Goal: Transaction & Acquisition: Book appointment/travel/reservation

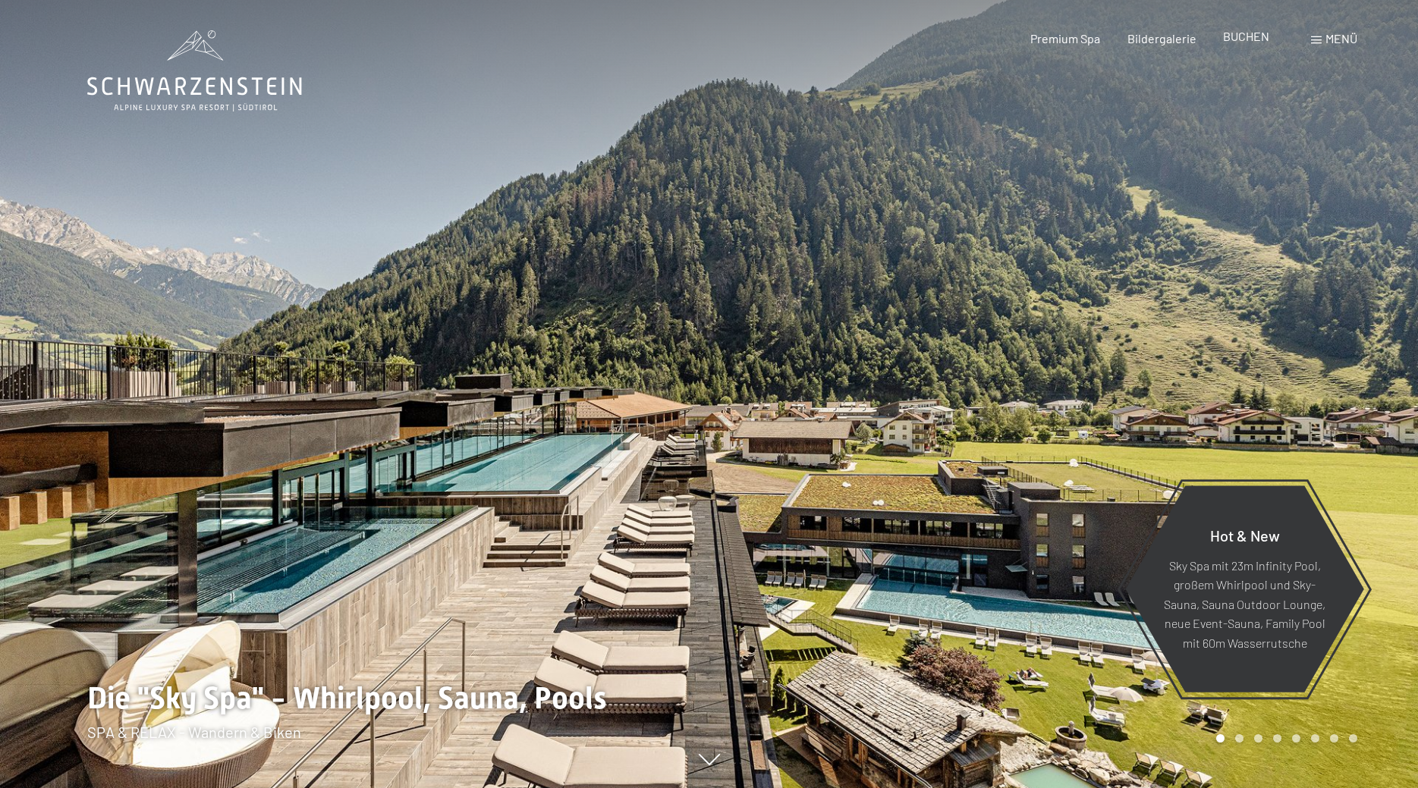
click at [1255, 40] on span "BUCHEN" at bounding box center [1246, 36] width 46 height 14
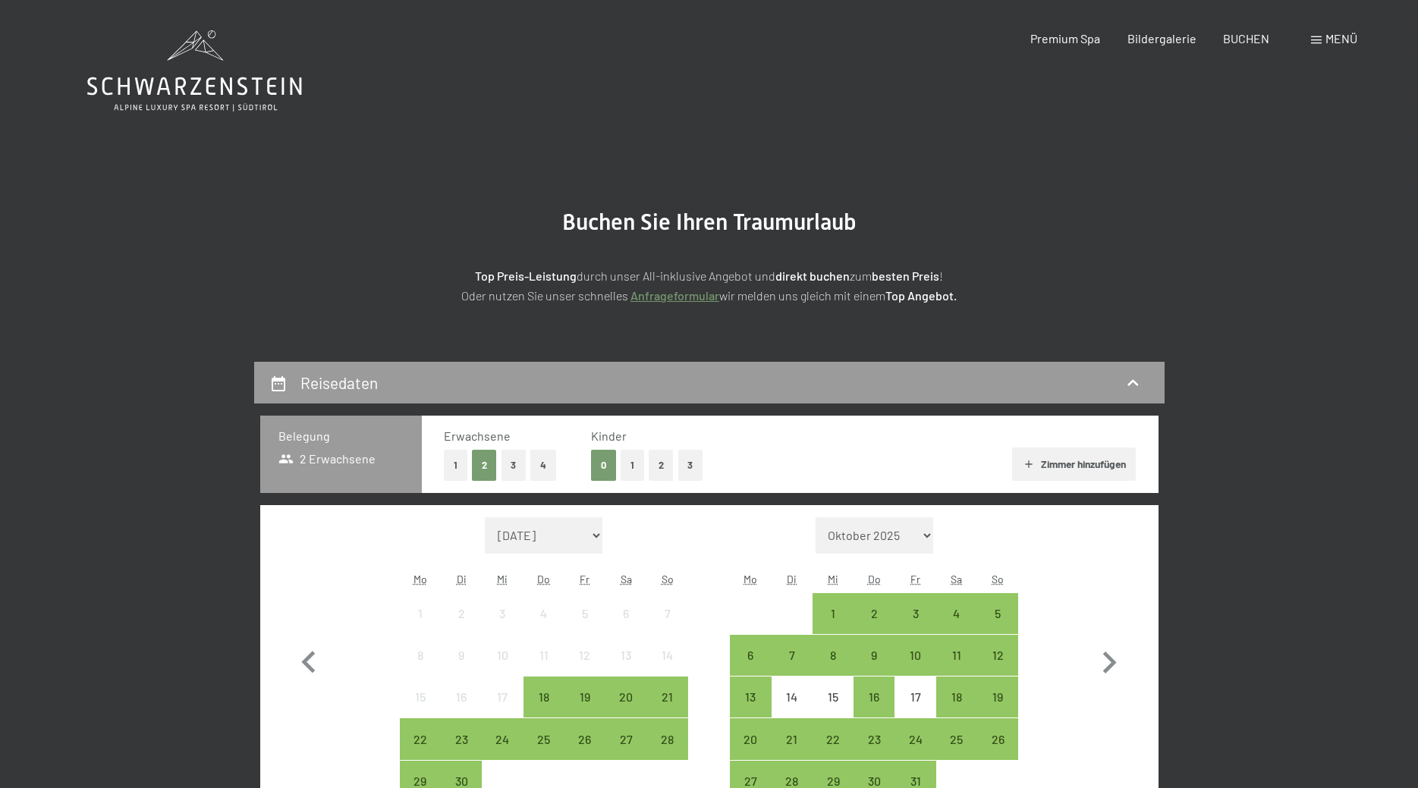
click at [661, 464] on button "2" at bounding box center [661, 465] width 25 height 31
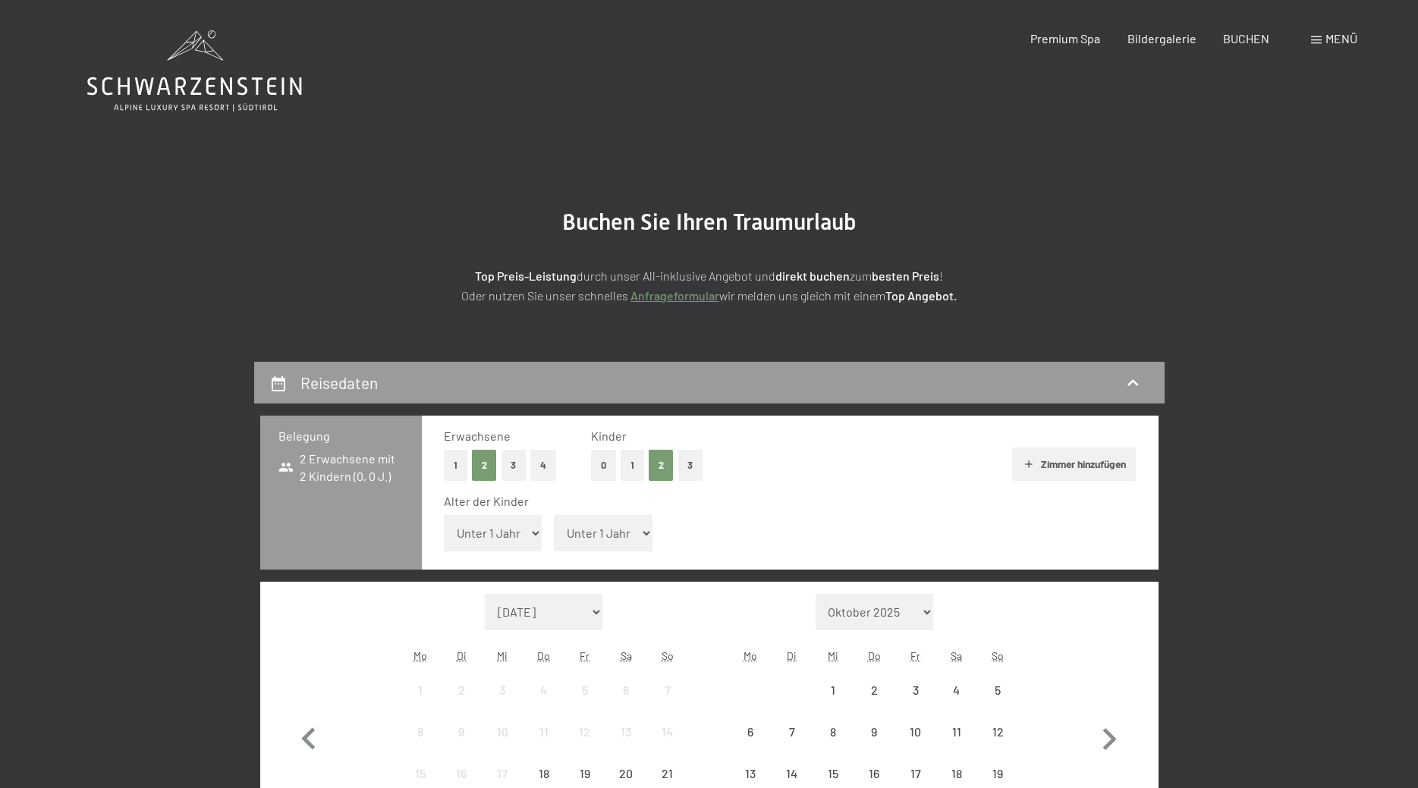
click at [465, 464] on button "1" at bounding box center [456, 465] width 24 height 31
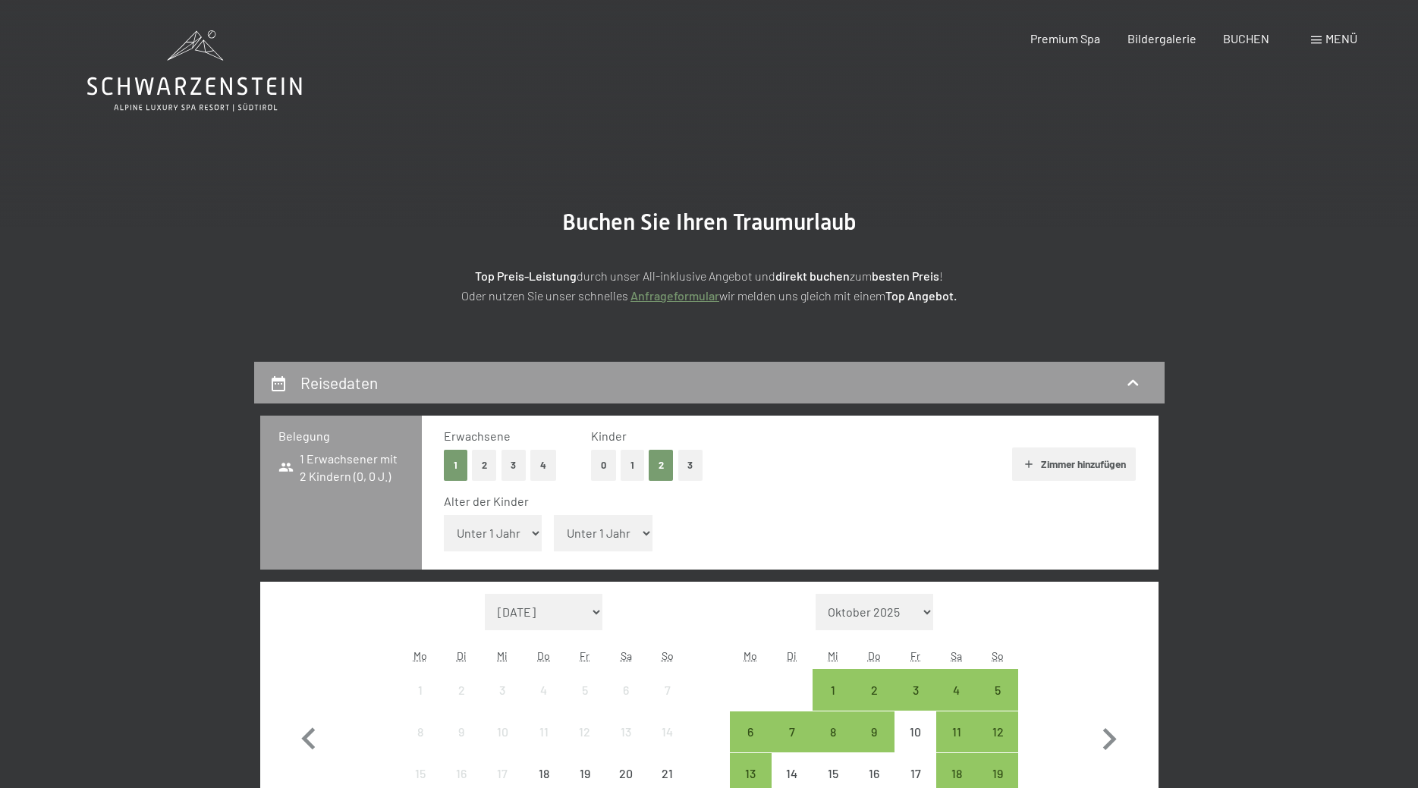
click at [444, 515] on select "Unter 1 Jahr 1 Jahr 2 Jahre 3 Jahre 4 Jahre 5 Jahre 6 Jahre 7 Jahre 8 Jahre 9 J…" at bounding box center [493, 533] width 99 height 36
select select "9"
click option "9 Jahre" at bounding box center [0, 0] width 0 height 0
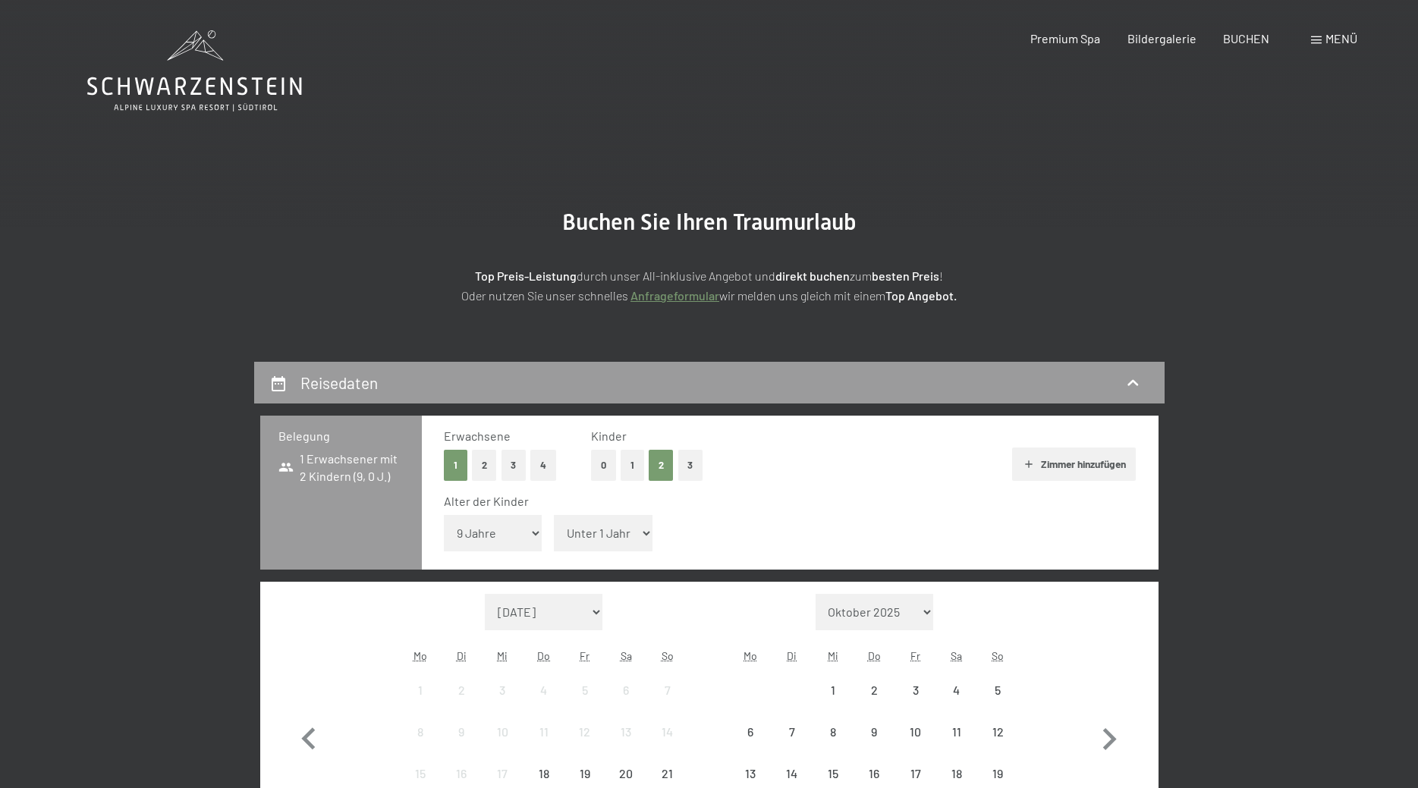
click at [554, 515] on select "Unter 1 Jahr 1 Jahr 2 Jahre 3 Jahre 4 Jahre 5 Jahre 6 Jahre 7 Jahre 8 Jahre 9 J…" at bounding box center [603, 533] width 99 height 36
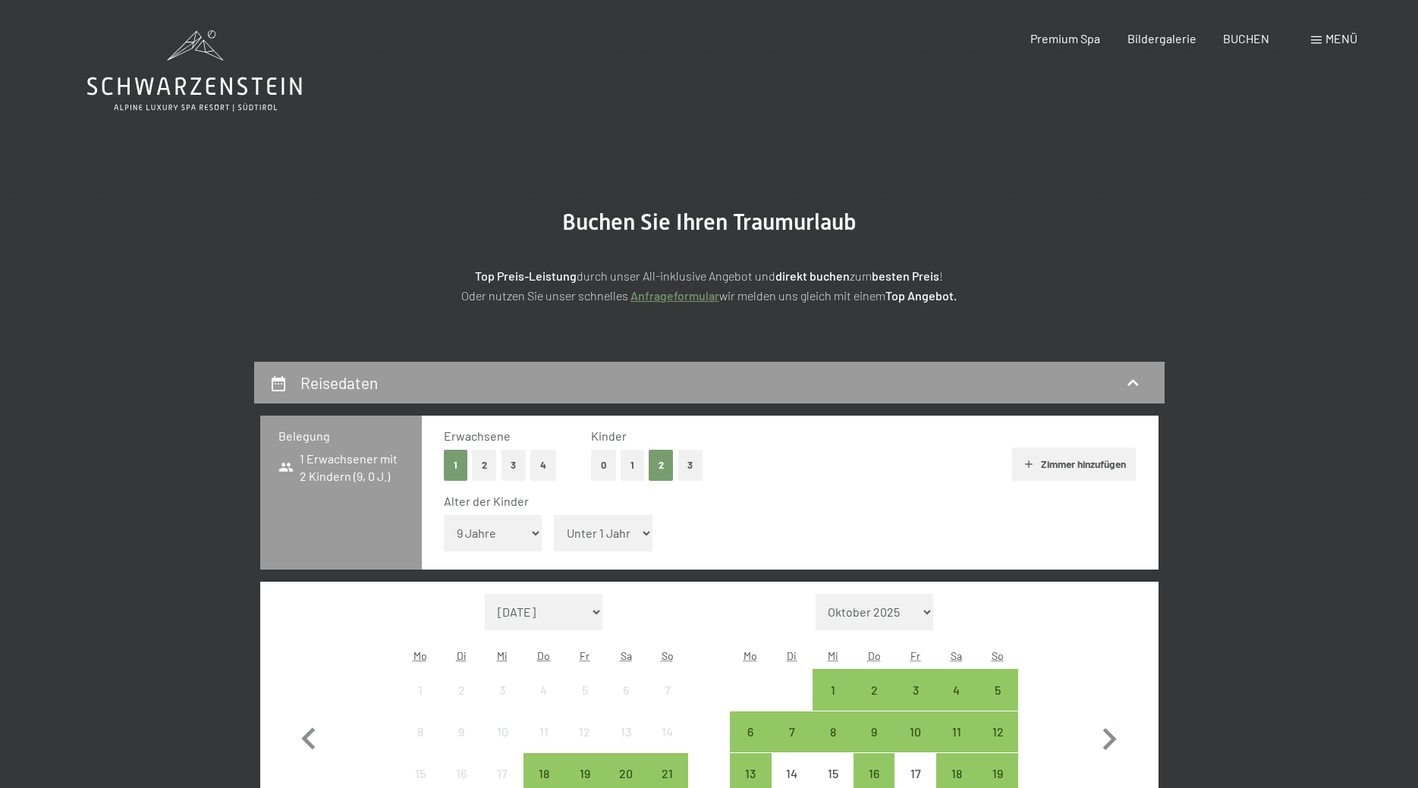
select select "5"
click option "5 Jahre" at bounding box center [0, 0] width 0 height 0
click at [485, 594] on select "September 2025 Oktober 2025 November 2025 Dezember 2025 Januar 2026 Februar 202…" at bounding box center [544, 612] width 118 height 36
select select "2026-08-01"
select select "2026-09-01"
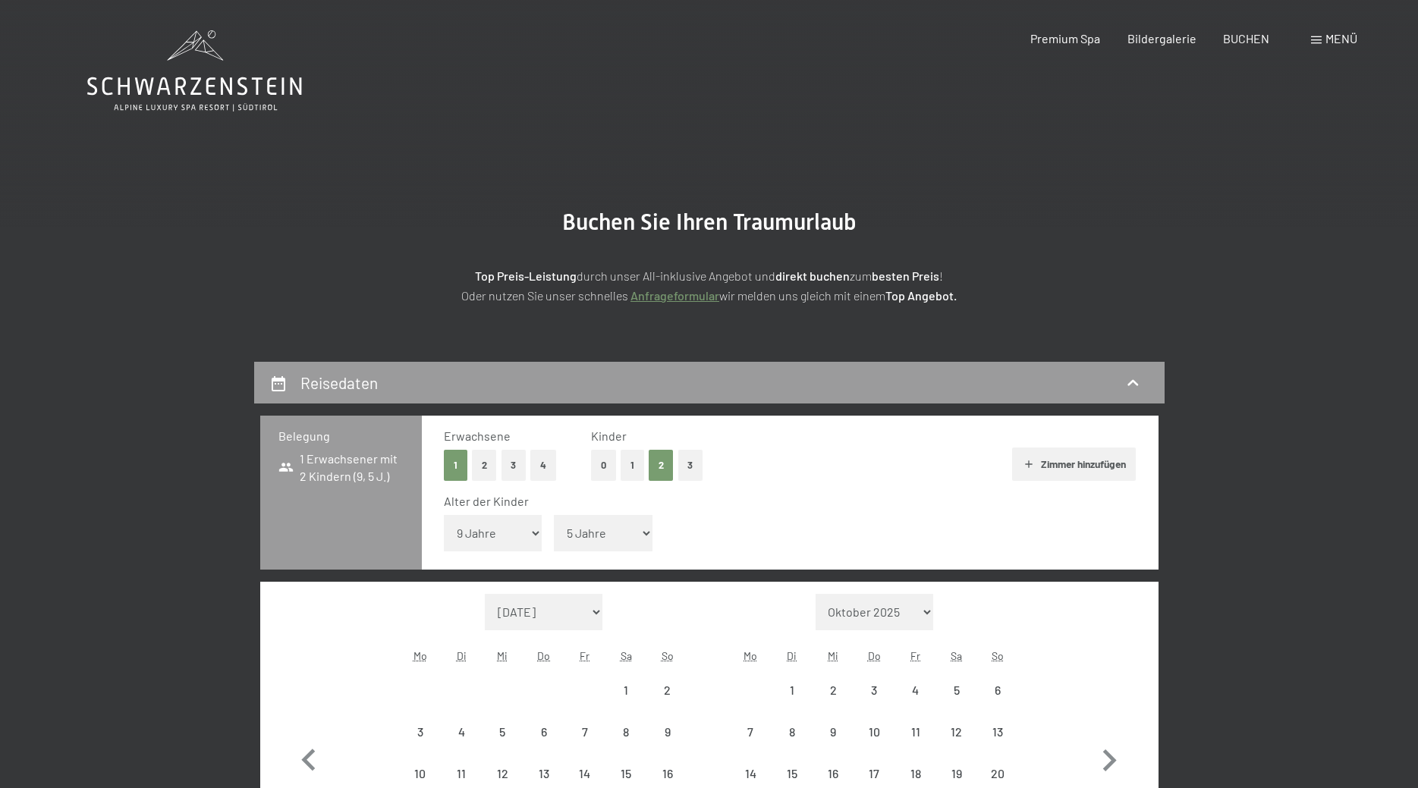
select select "2026-08-01"
select select "2026-09-01"
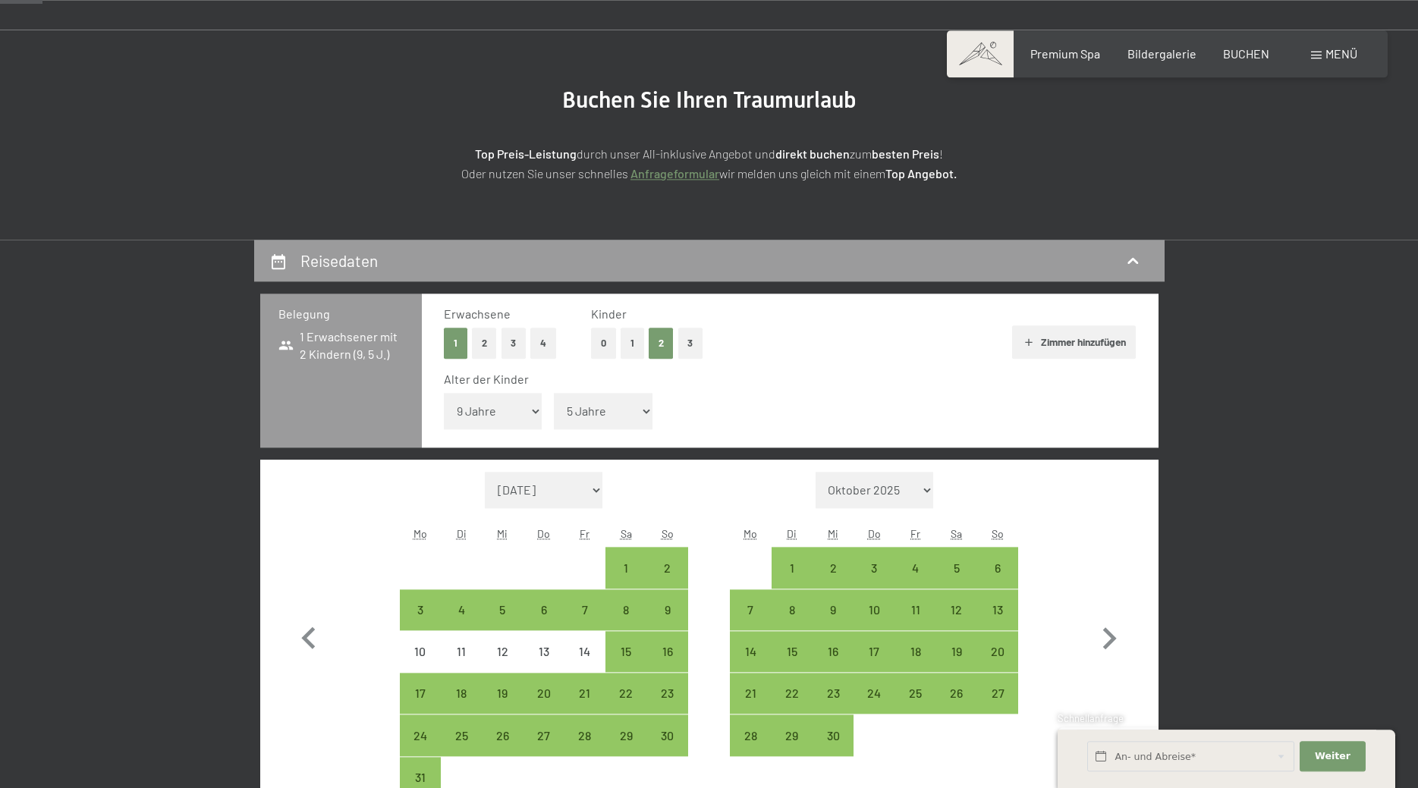
scroll to position [155, 0]
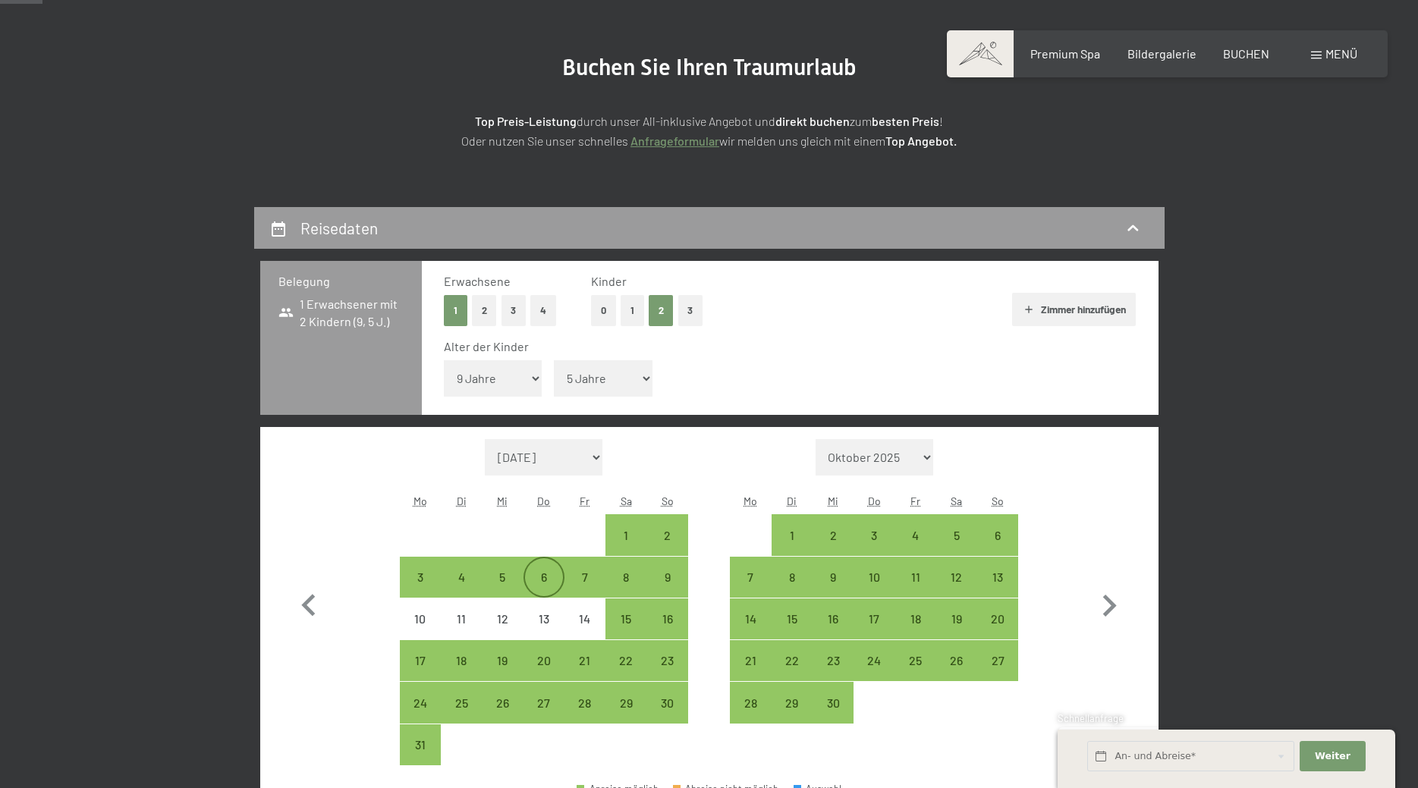
click at [534, 584] on div "6" at bounding box center [544, 590] width 38 height 38
select select "2026-08-01"
select select "2026-09-01"
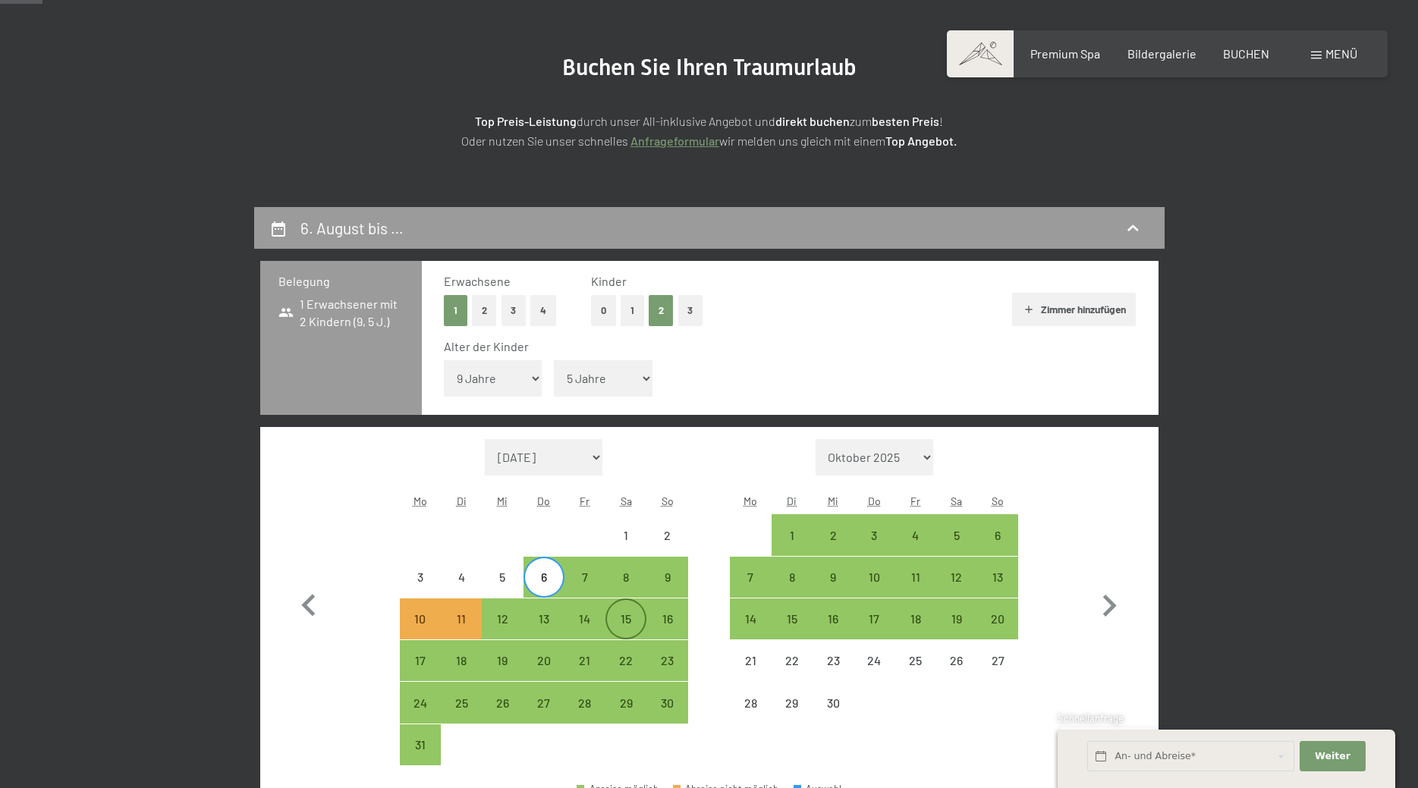
click at [626, 625] on div "15" at bounding box center [626, 632] width 38 height 38
select select "2026-08-01"
select select "2026-09-01"
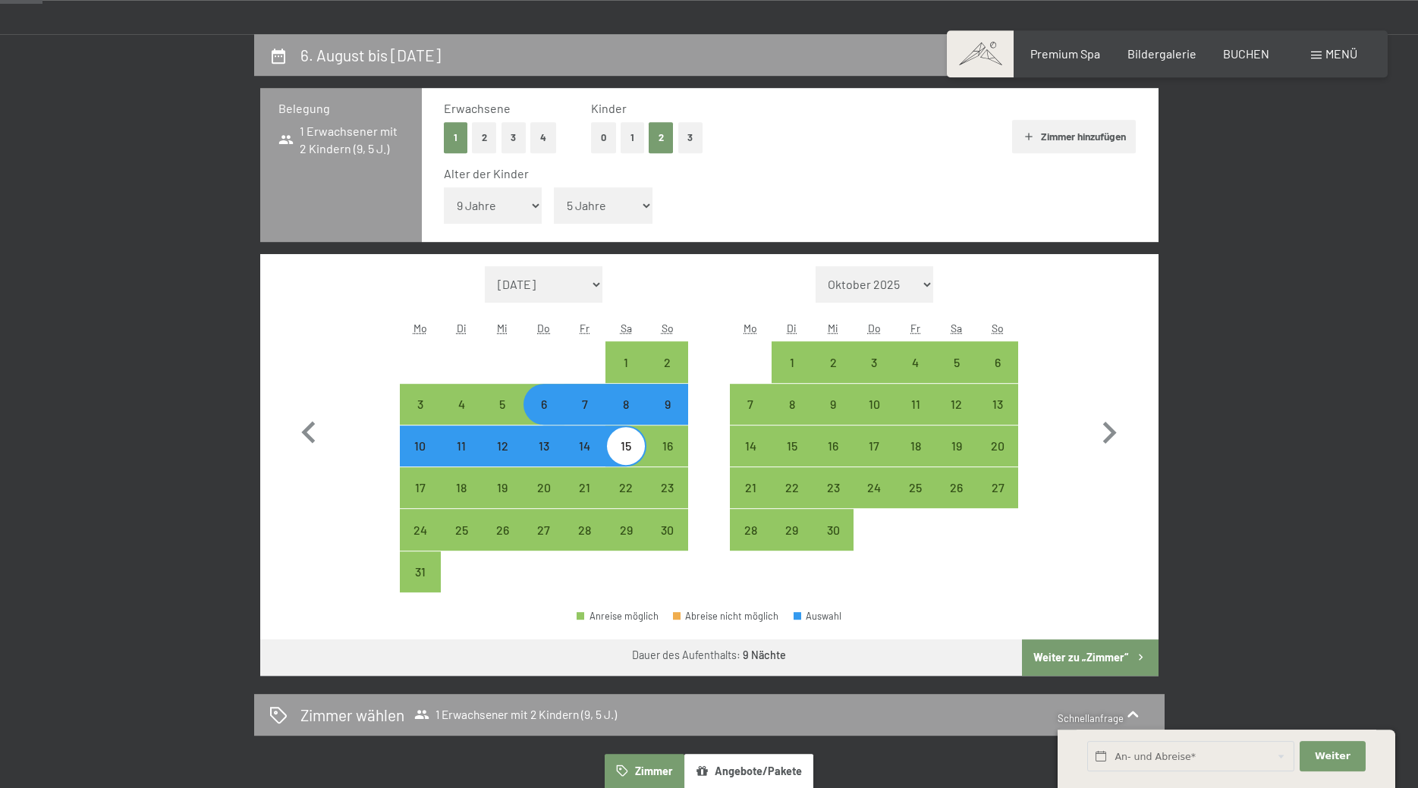
scroll to position [387, 0]
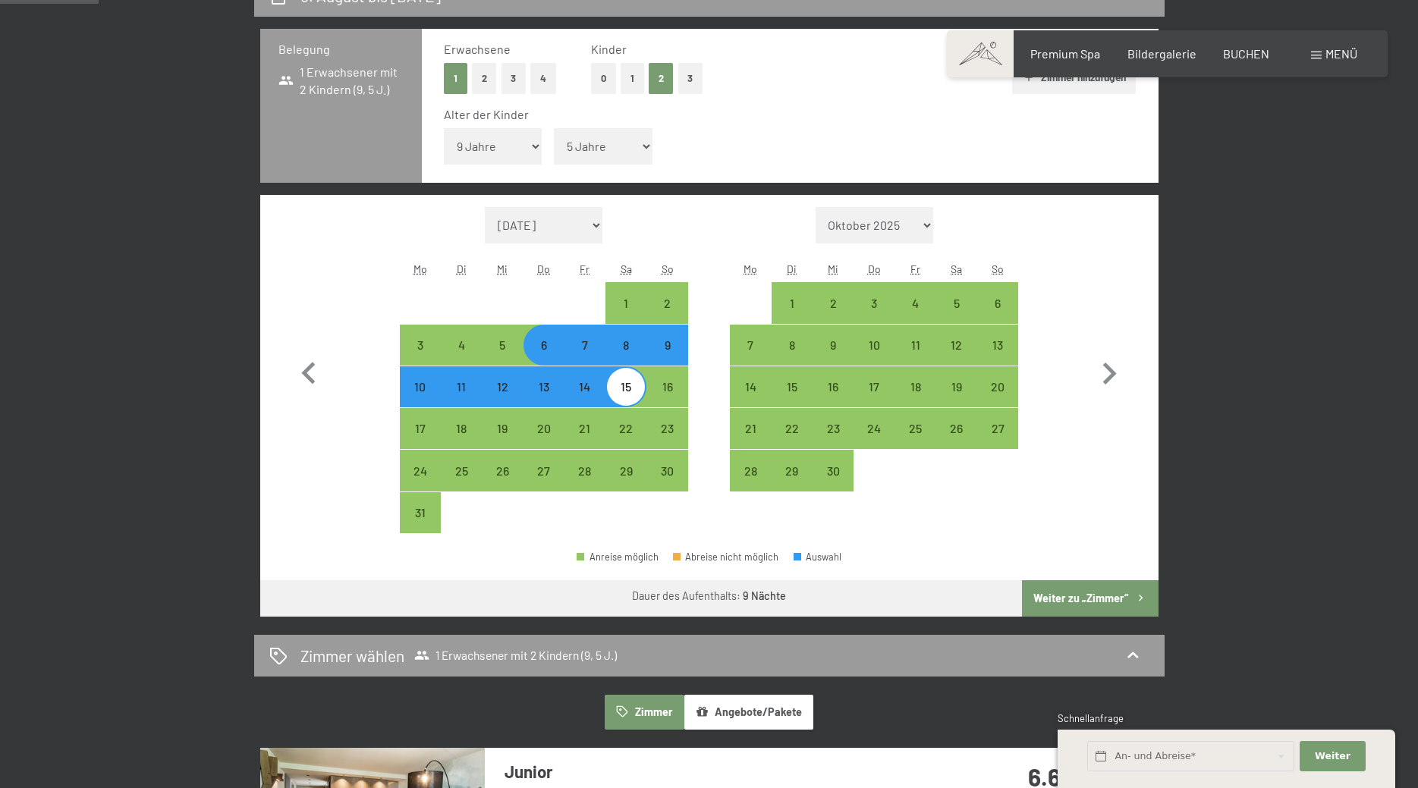
click at [1071, 602] on button "Weiter zu „Zimmer“" at bounding box center [1090, 598] width 136 height 36
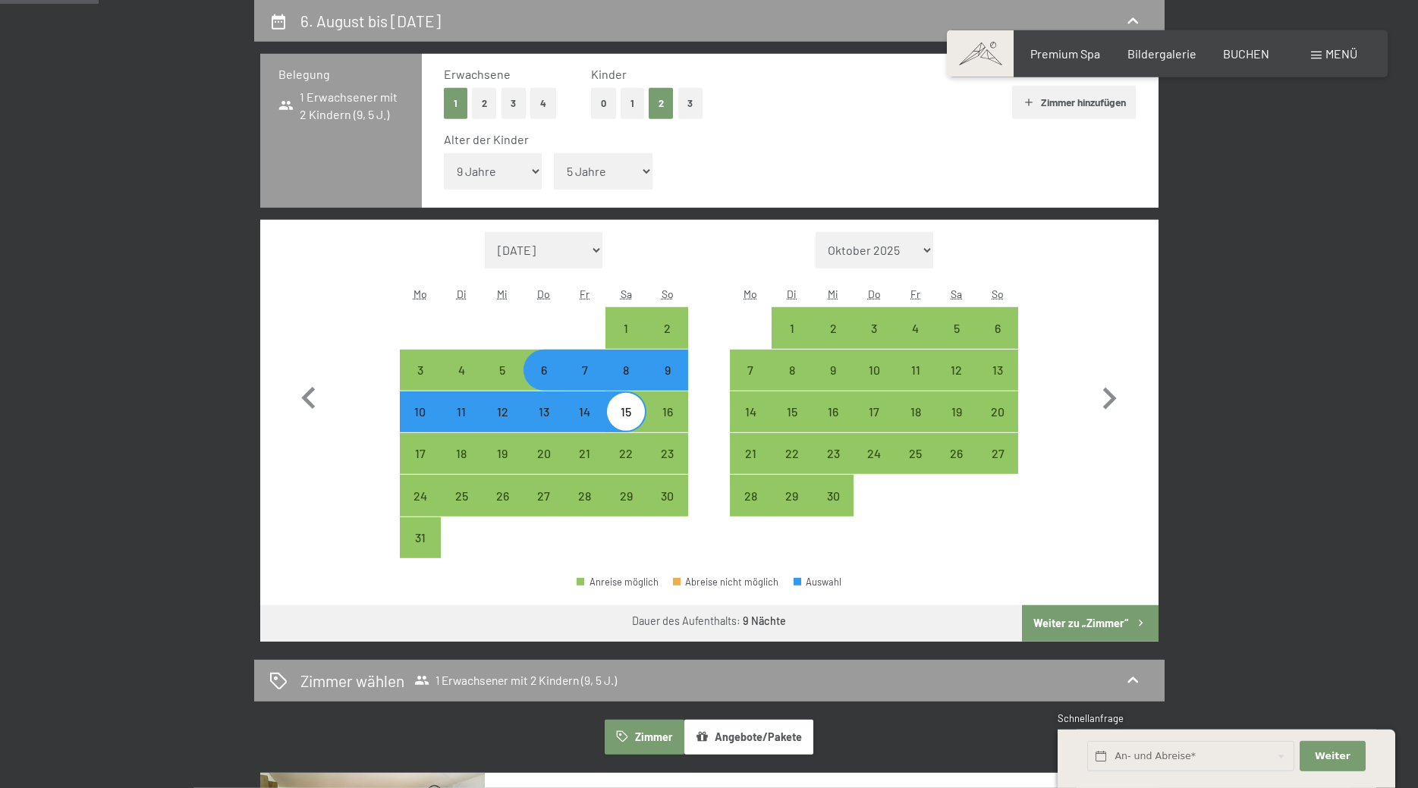
select select "2026-08-01"
select select "2026-09-01"
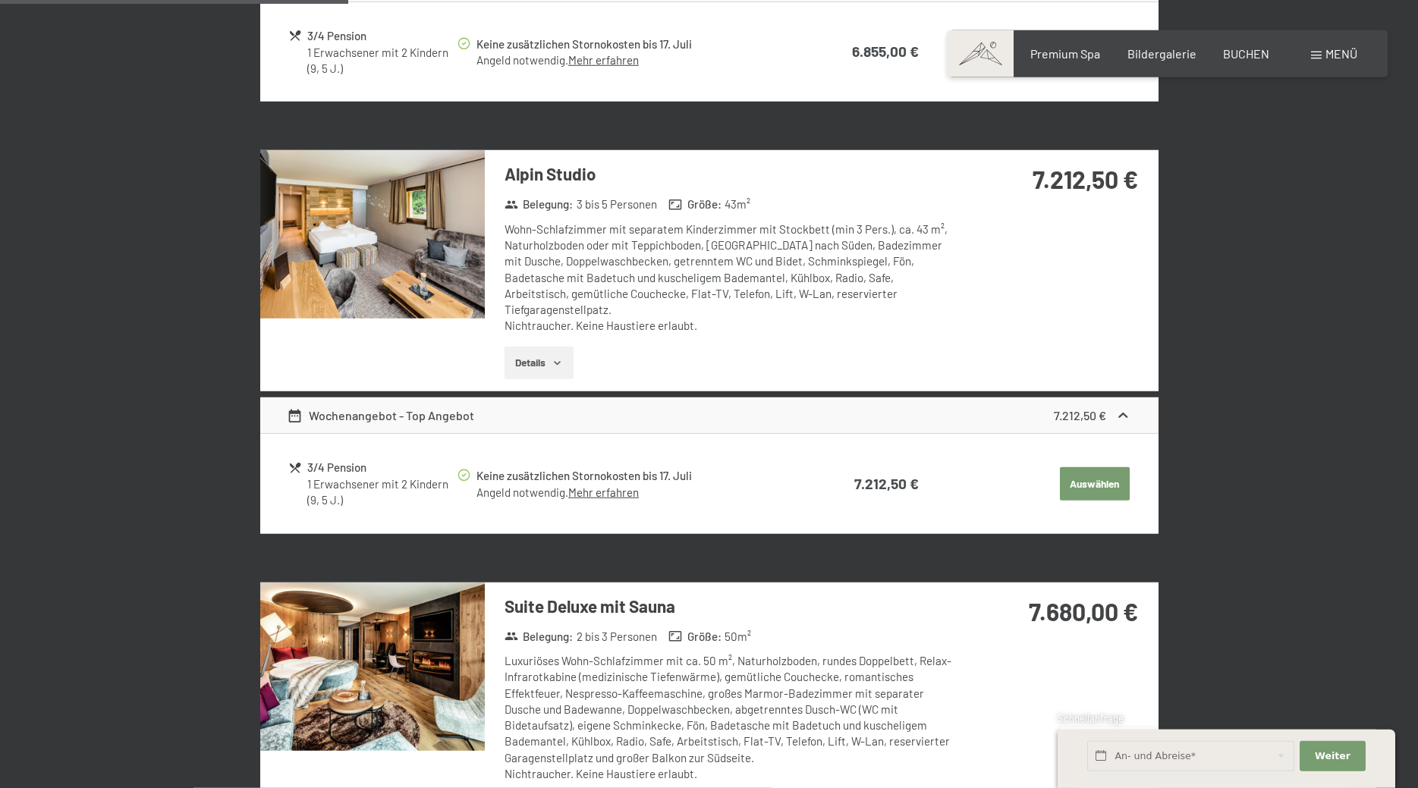
scroll to position [826, 0]
